Goal: Register for event/course

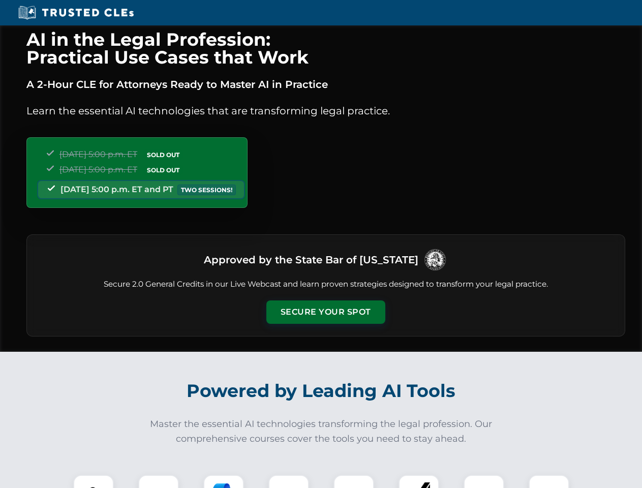
click at [325, 312] on button "Secure Your Spot" at bounding box center [325, 311] width 119 height 23
click at [93, 481] on img at bounding box center [93, 494] width 29 height 29
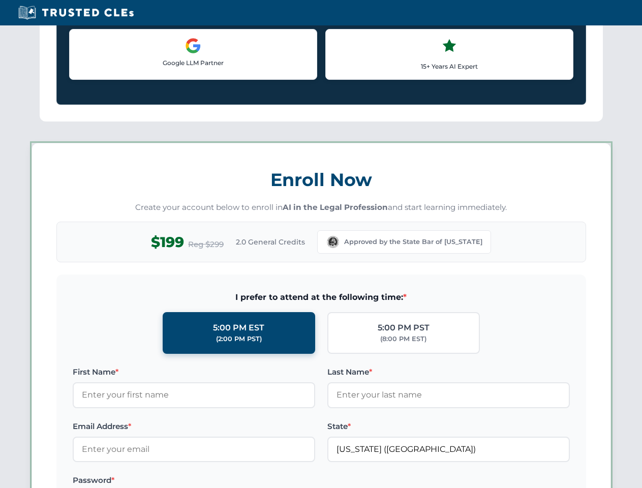
click at [224, 481] on div "AI in the Legal Profession: Practical Use Cases that Work A 2-Hour CLE for Atto…" at bounding box center [321, 476] width 642 height 2377
